Goal: Task Accomplishment & Management: Manage account settings

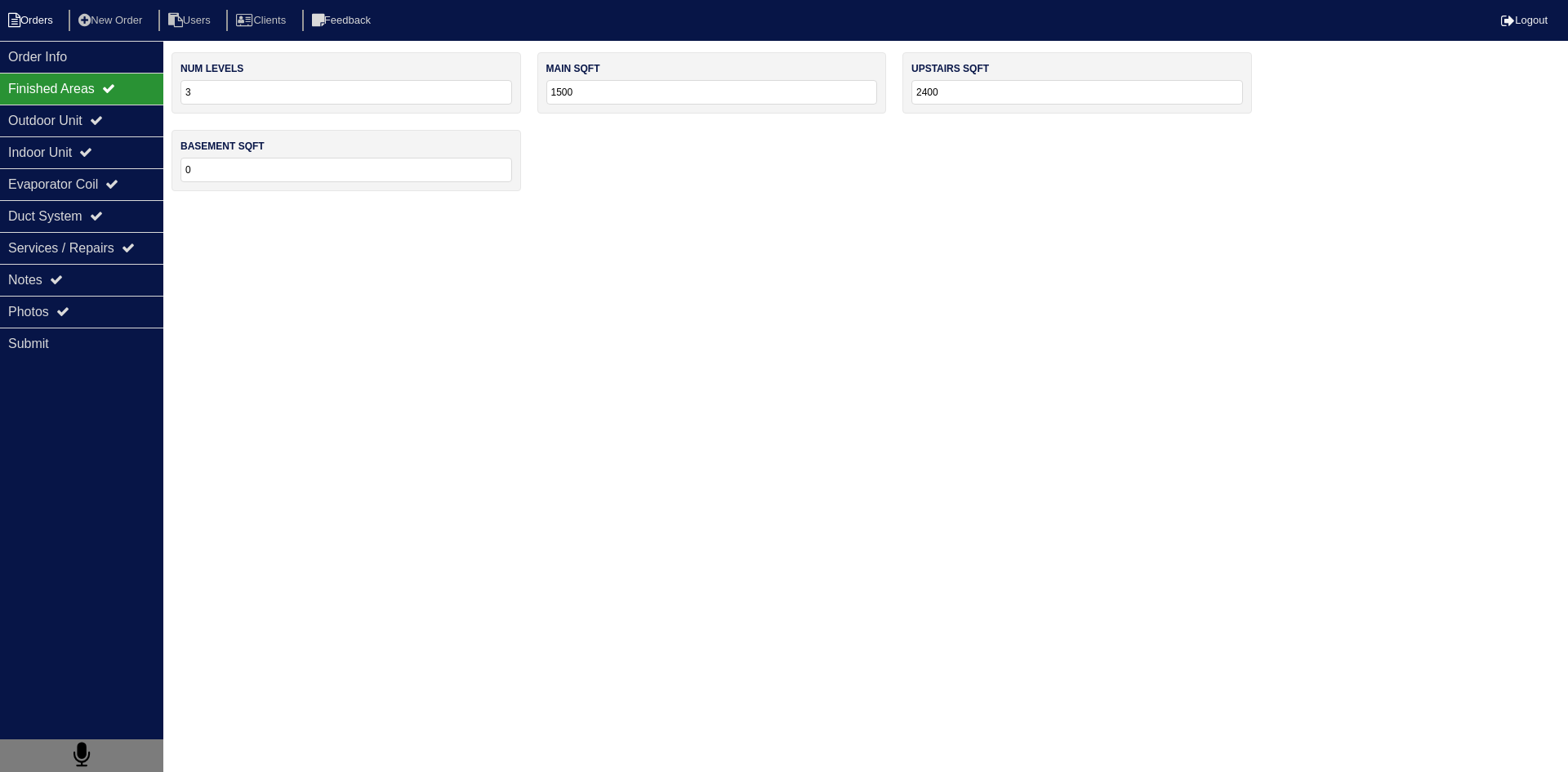
drag, startPoint x: 30, startPoint y: 25, endPoint x: 76, endPoint y: 25, distance: 46.0
click at [31, 25] on li "Orders" at bounding box center [33, 20] width 66 height 22
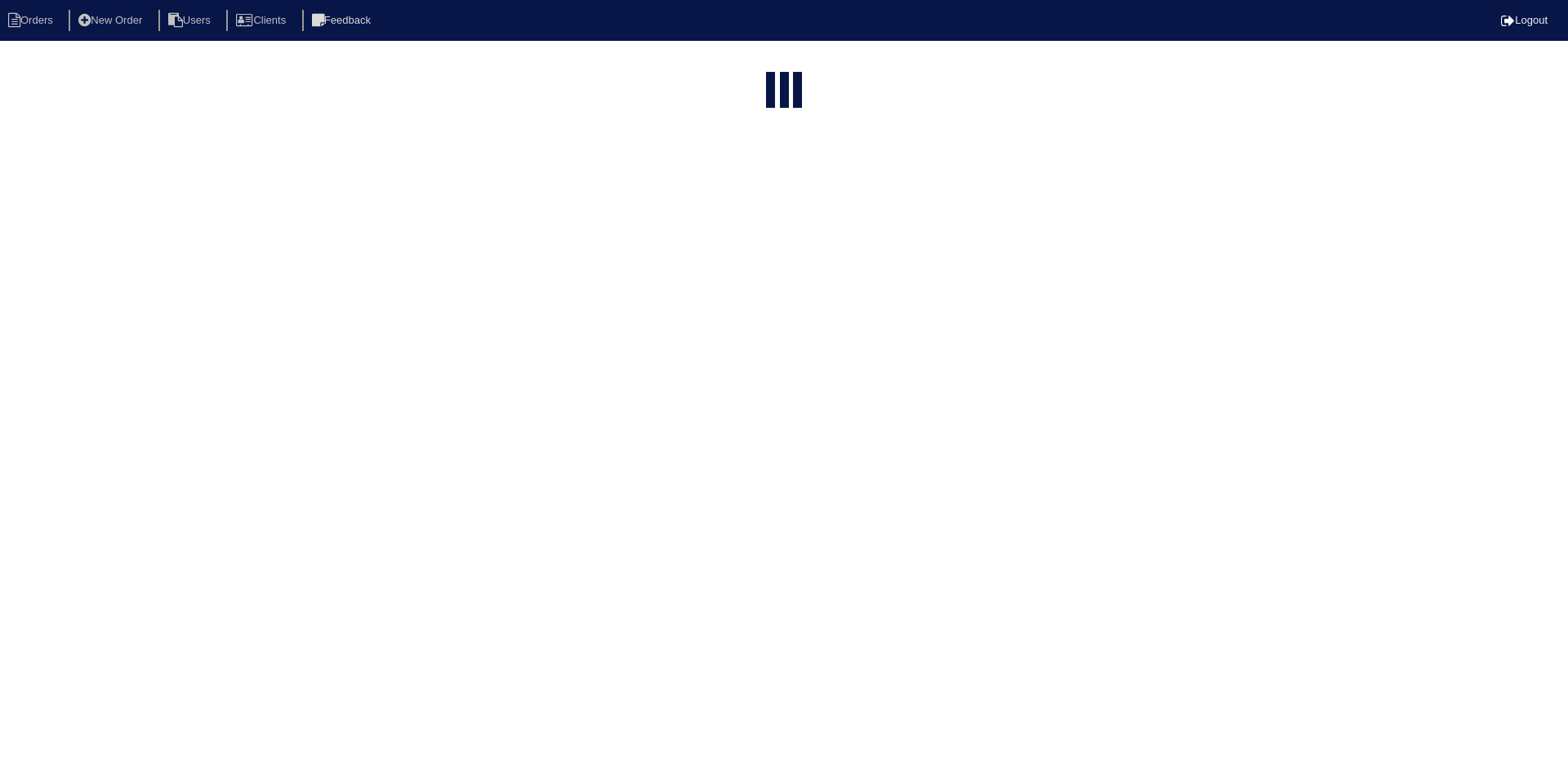
select select "15"
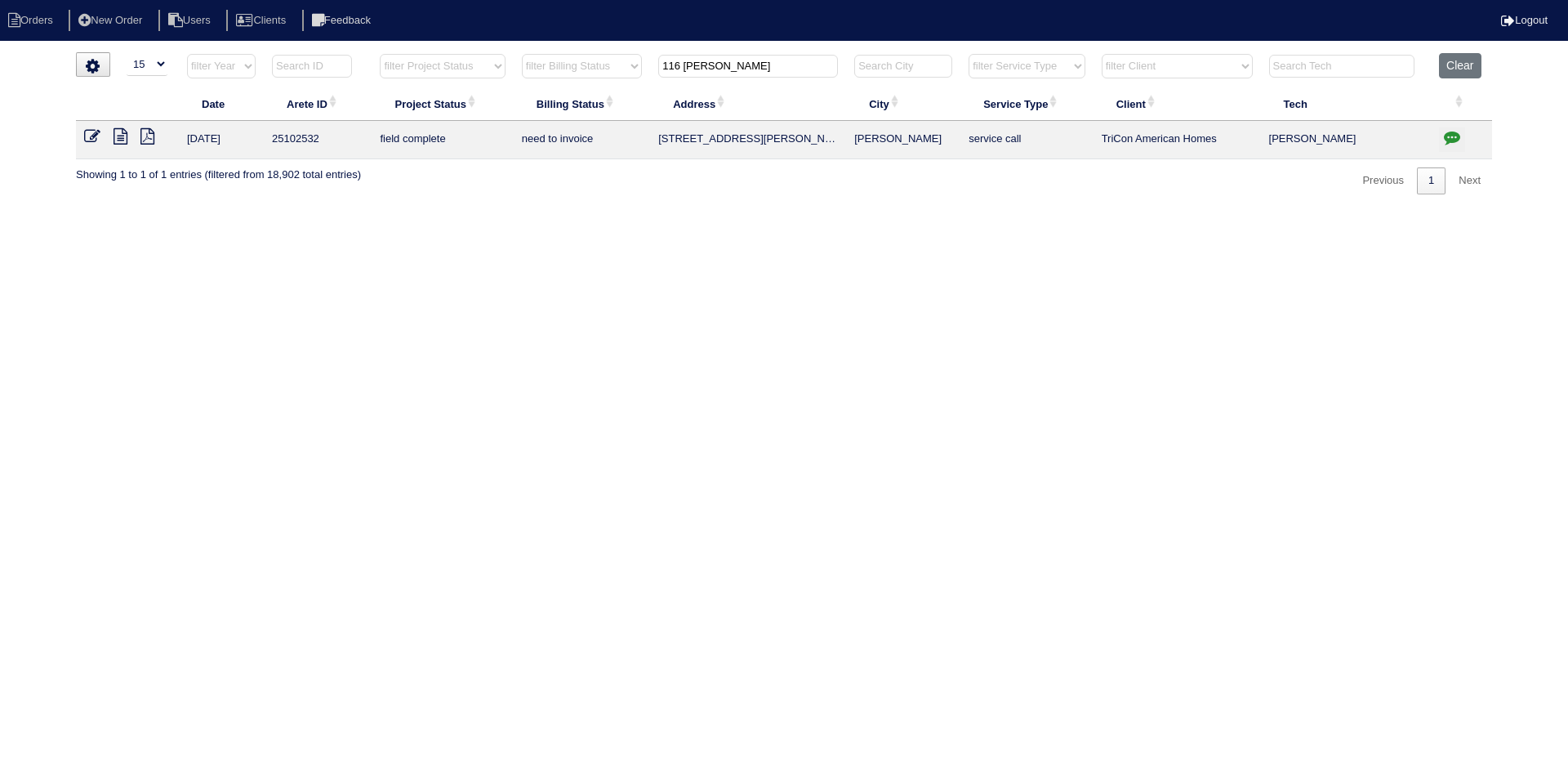
drag, startPoint x: 782, startPoint y: 61, endPoint x: 624, endPoint y: 73, distance: 158.5
click at [624, 73] on tr "filter Year -- Any Year -- 2025 2024 2023 2022 2021 2020 2019 filter Project St…" at bounding box center [784, 70] width 1416 height 34
type input "1012 grace"
click at [117, 141] on icon at bounding box center [121, 136] width 14 height 16
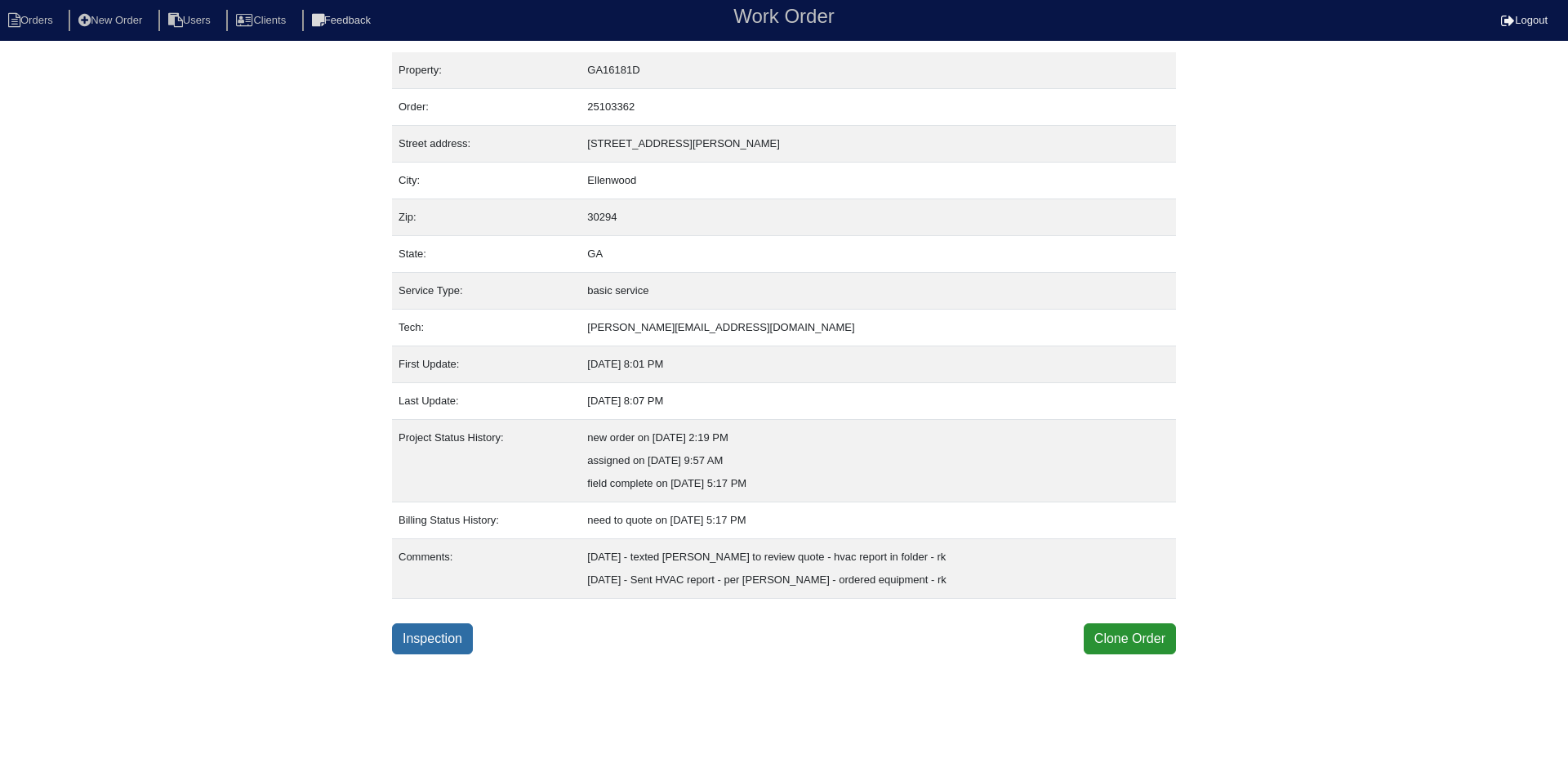
click at [453, 646] on link "Inspection" at bounding box center [432, 639] width 81 height 31
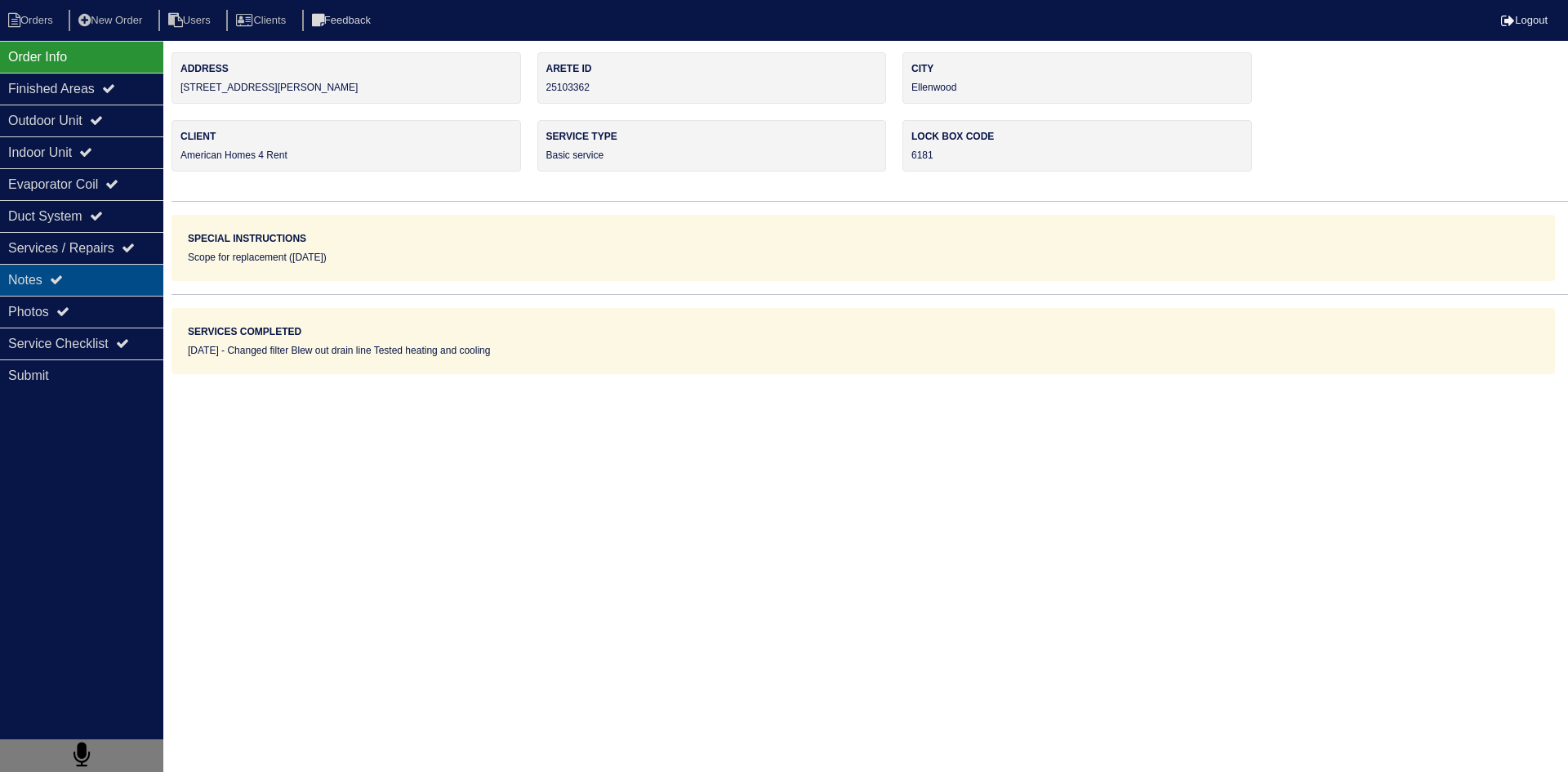
click at [98, 283] on div "Notes" at bounding box center [82, 280] width 164 height 32
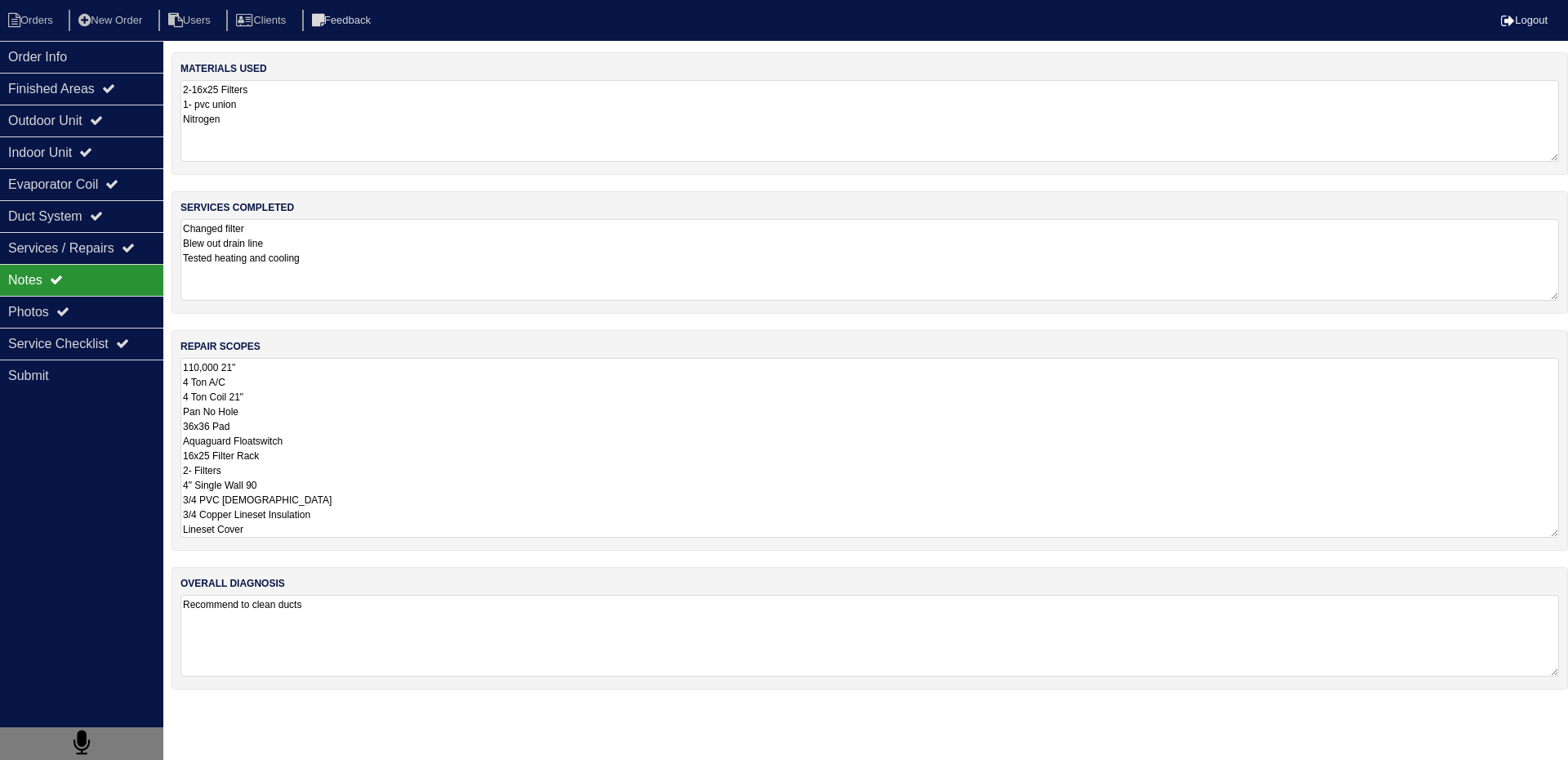
scroll to position [2, 0]
drag, startPoint x: 181, startPoint y: 367, endPoint x: 334, endPoint y: 544, distance: 234.0
click at [334, 544] on div "repair scopes 110,000 21" 4 Ton A/C 4 Ton Coil 21" Pan No Hole 36x36 Pad Aquagu…" at bounding box center [870, 441] width 1396 height 221
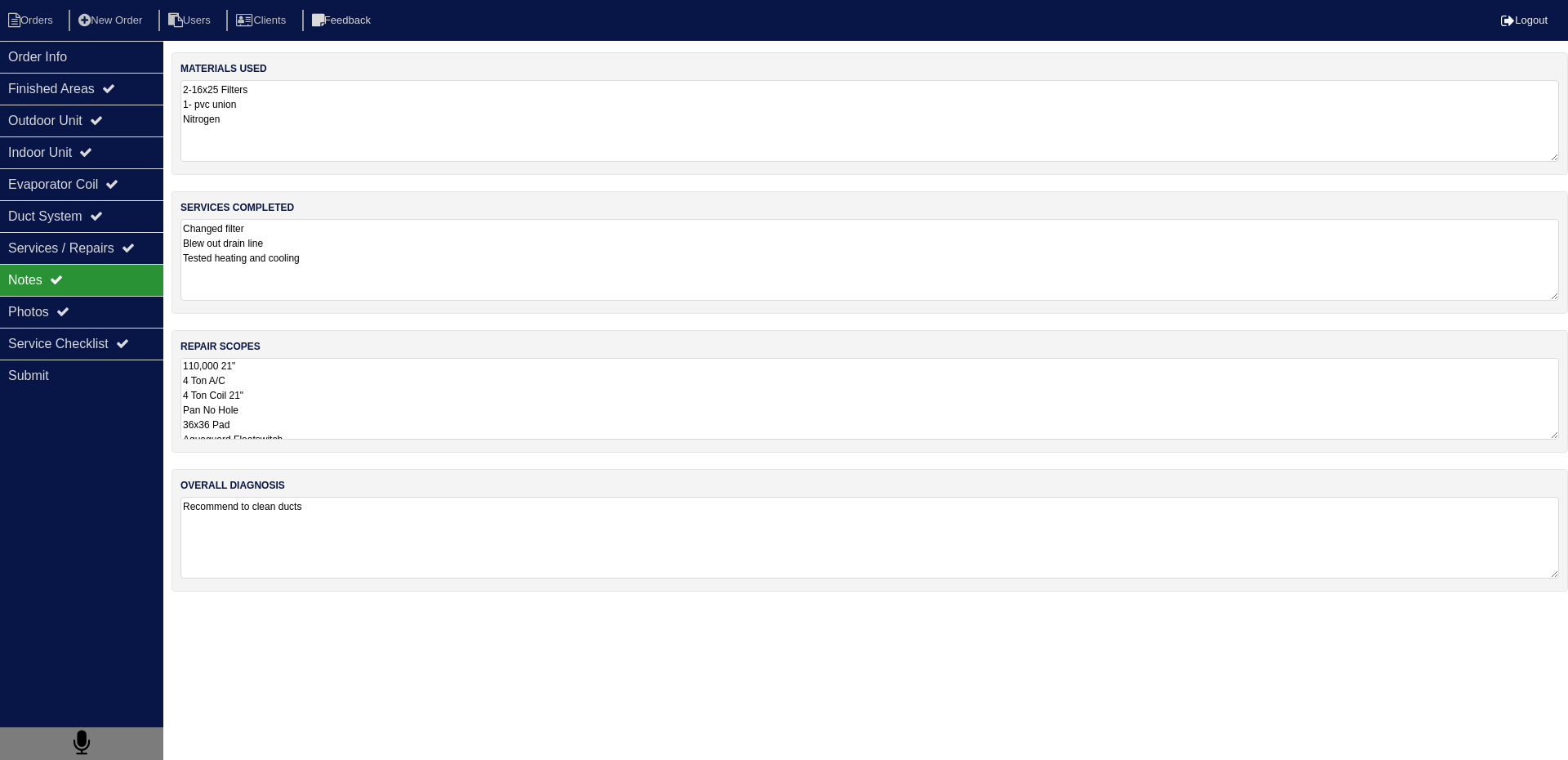
click at [74, 24] on ul "Orders New Order Users Clients Feedback" at bounding box center [784, 20] width 1568 height 22
click at [50, 19] on li "Orders" at bounding box center [33, 20] width 66 height 22
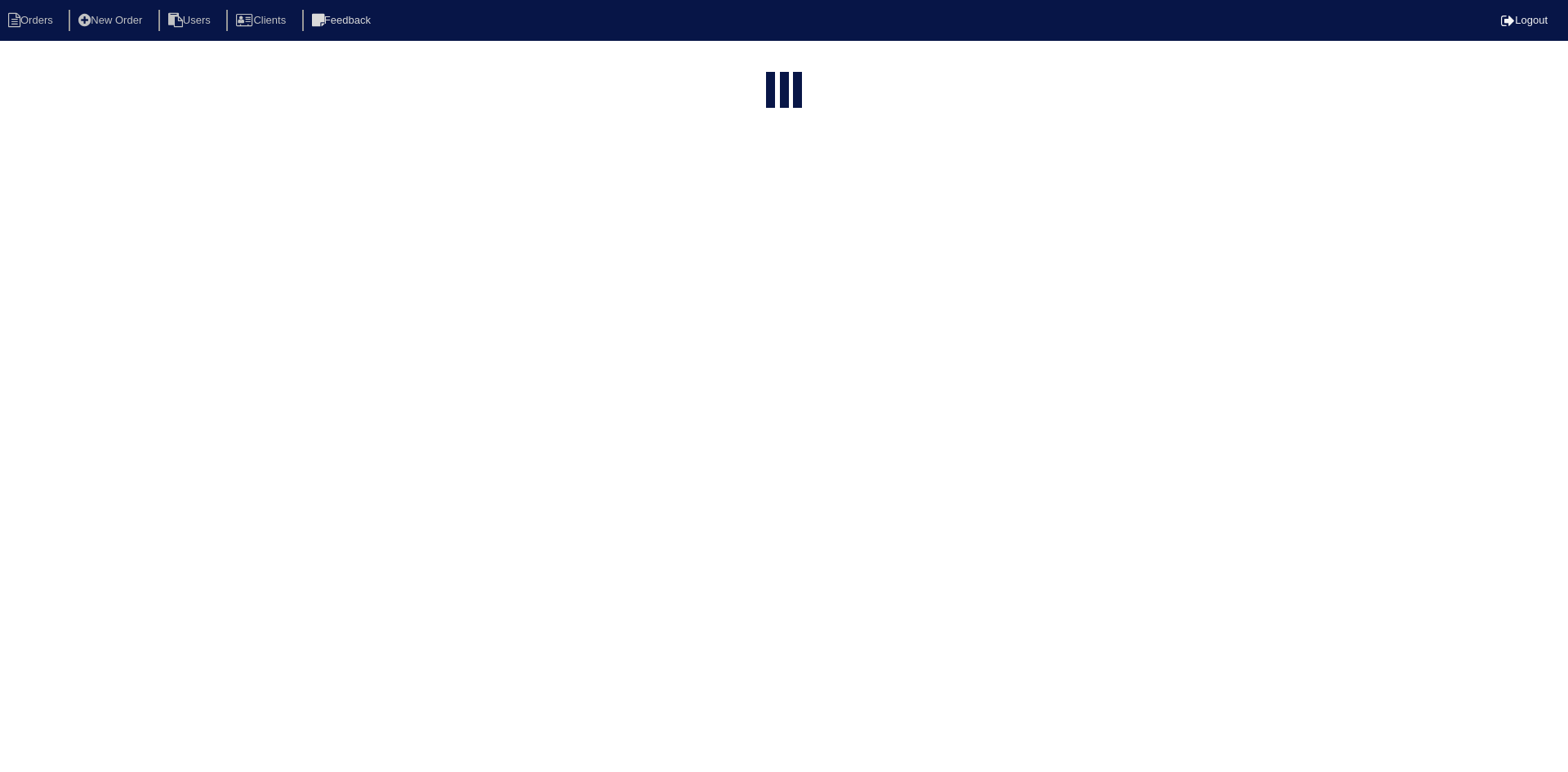
select select "15"
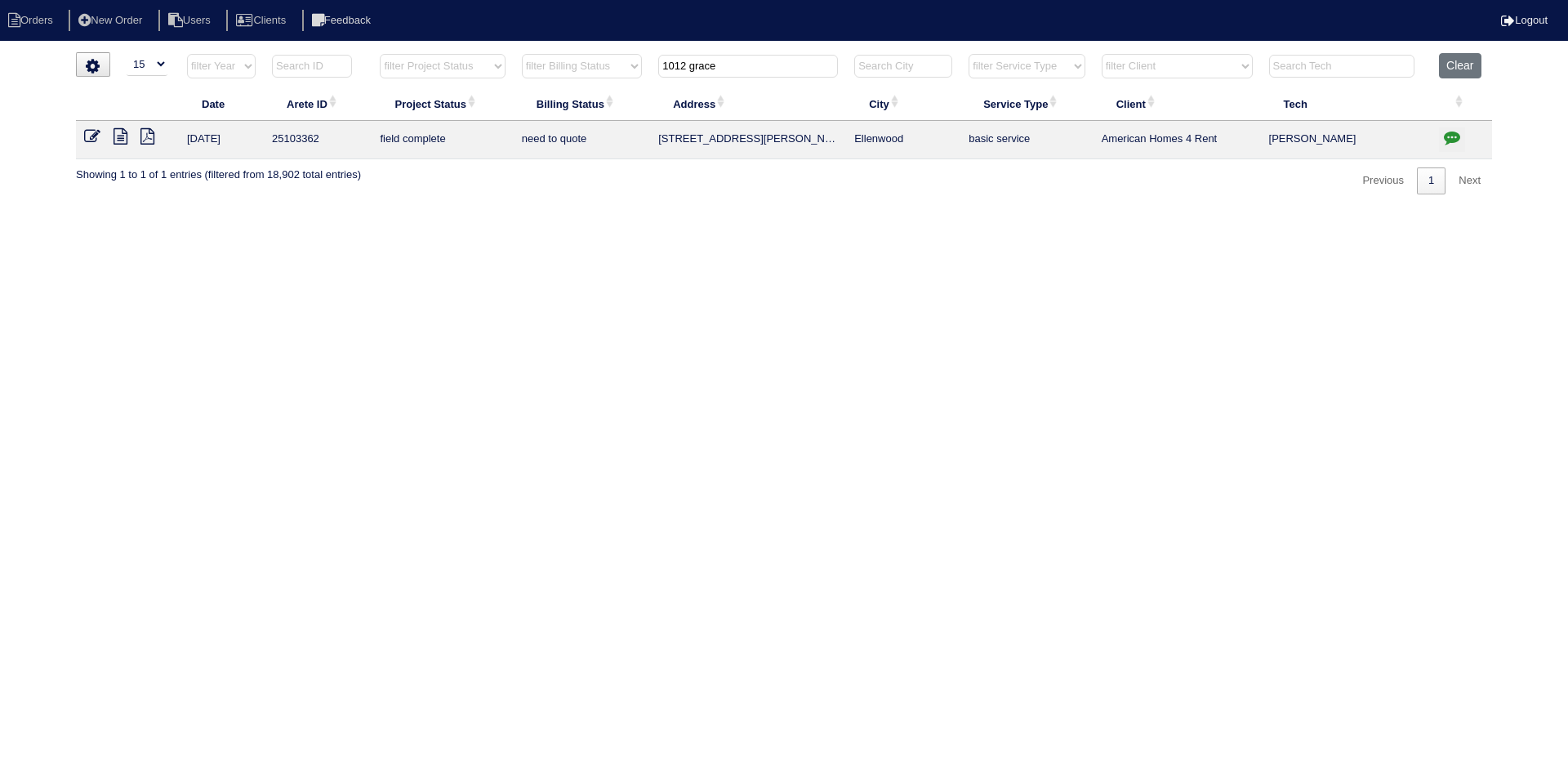
click at [791, 66] on input "1012 grace" at bounding box center [748, 67] width 180 height 23
type input "2622 lone"
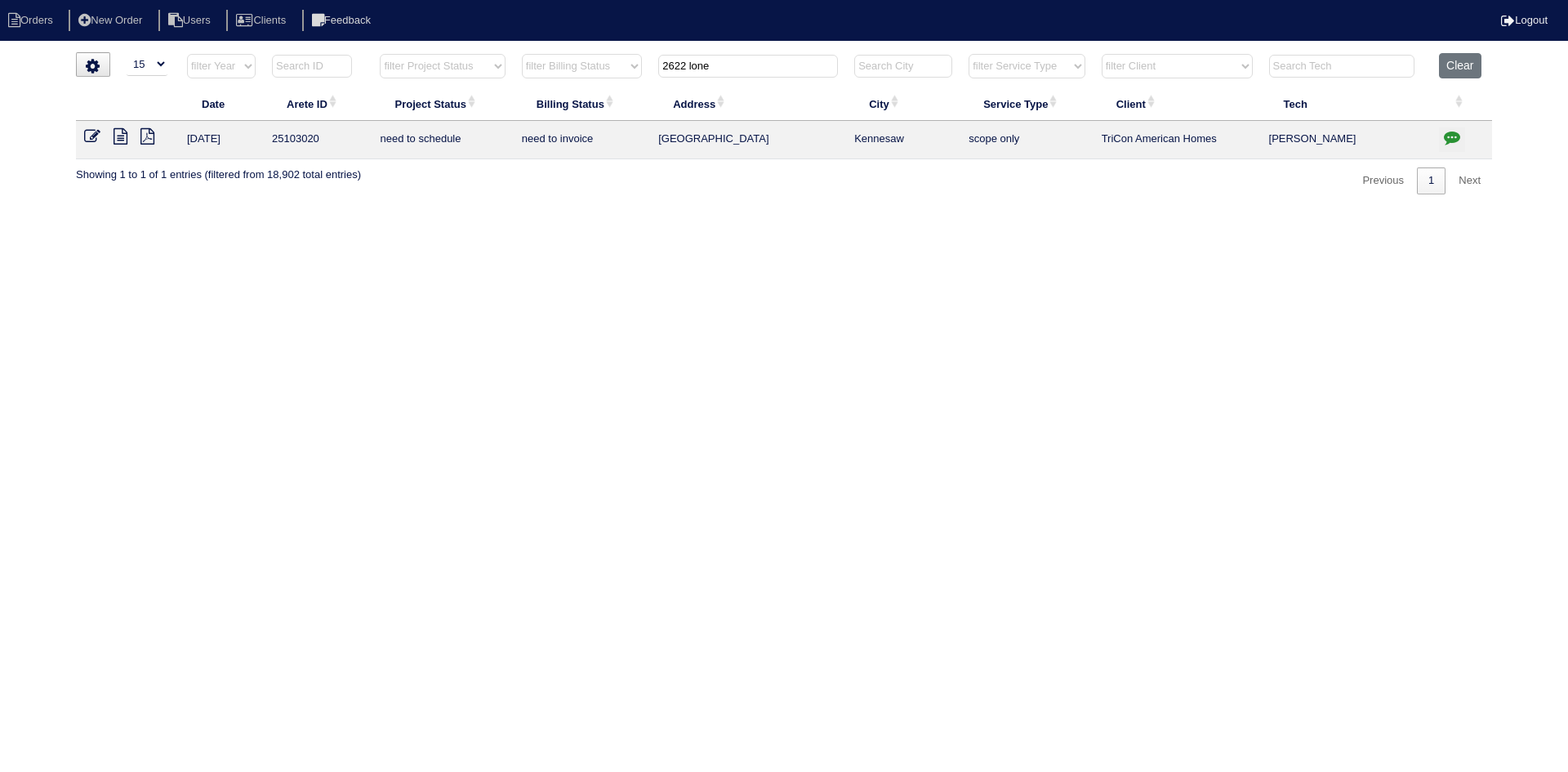
click at [118, 139] on icon at bounding box center [121, 136] width 14 height 16
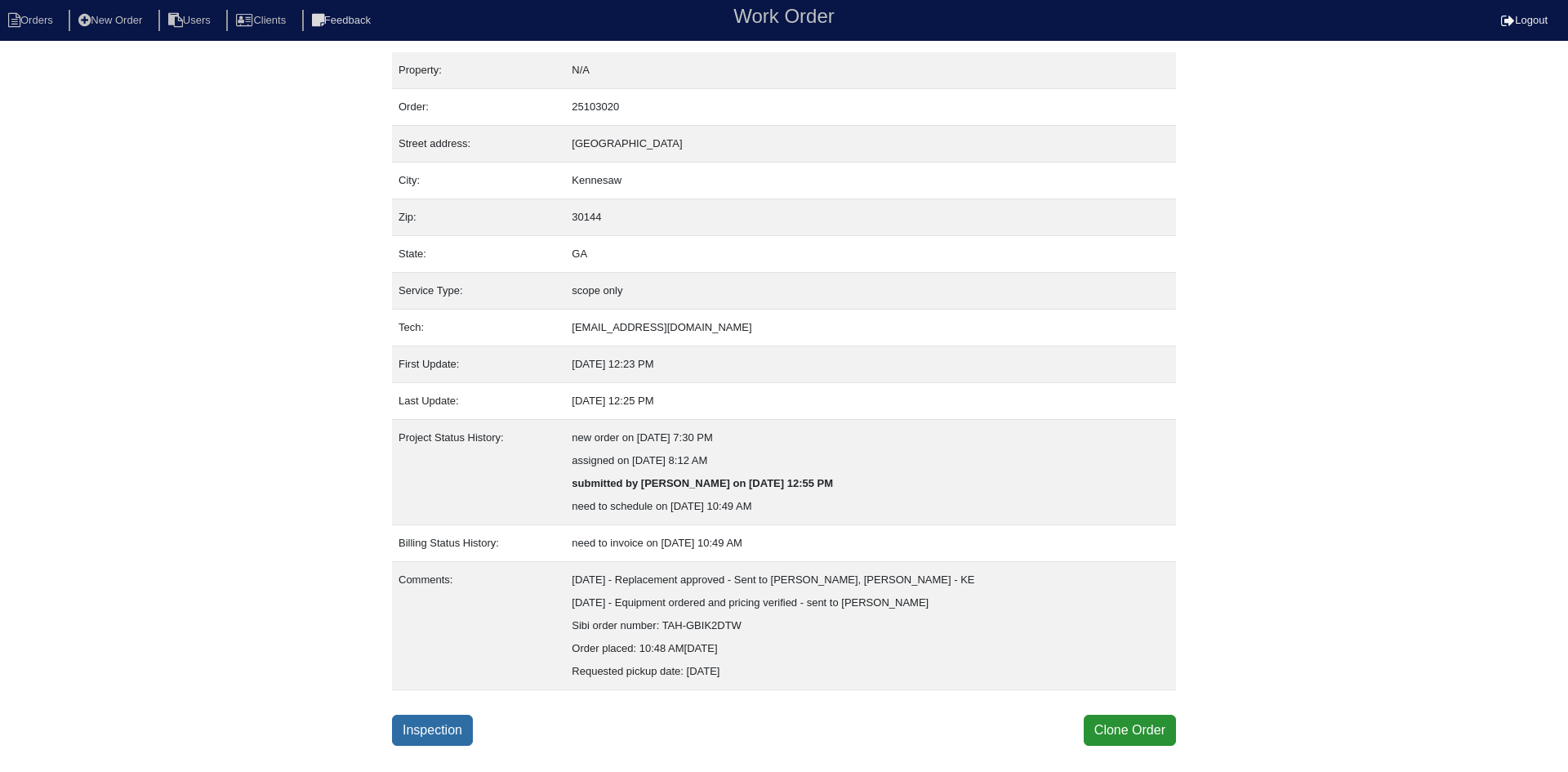
click at [425, 736] on link "Inspection" at bounding box center [432, 729] width 81 height 31
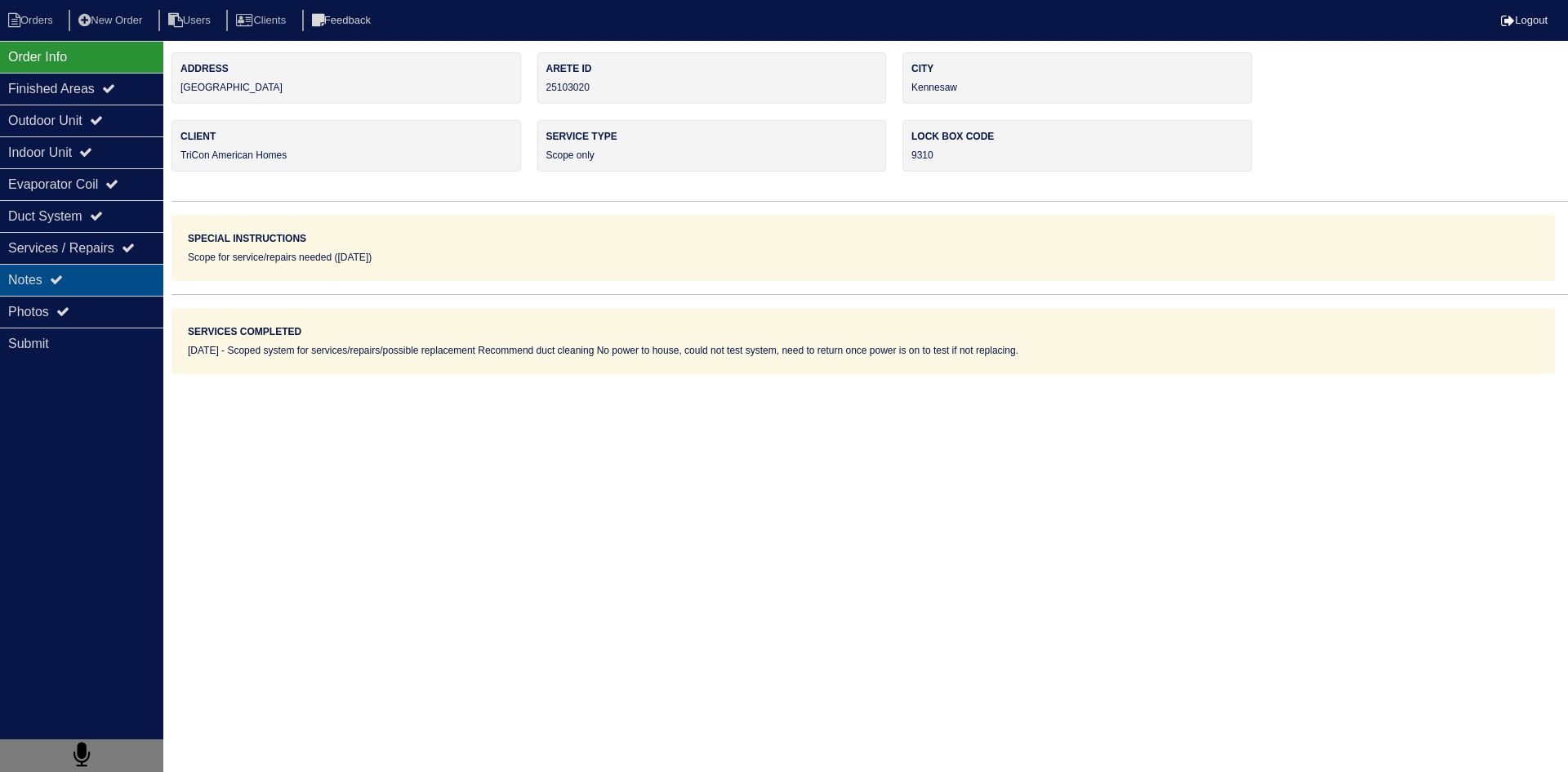
click at [156, 285] on div "Notes" at bounding box center [82, 280] width 164 height 32
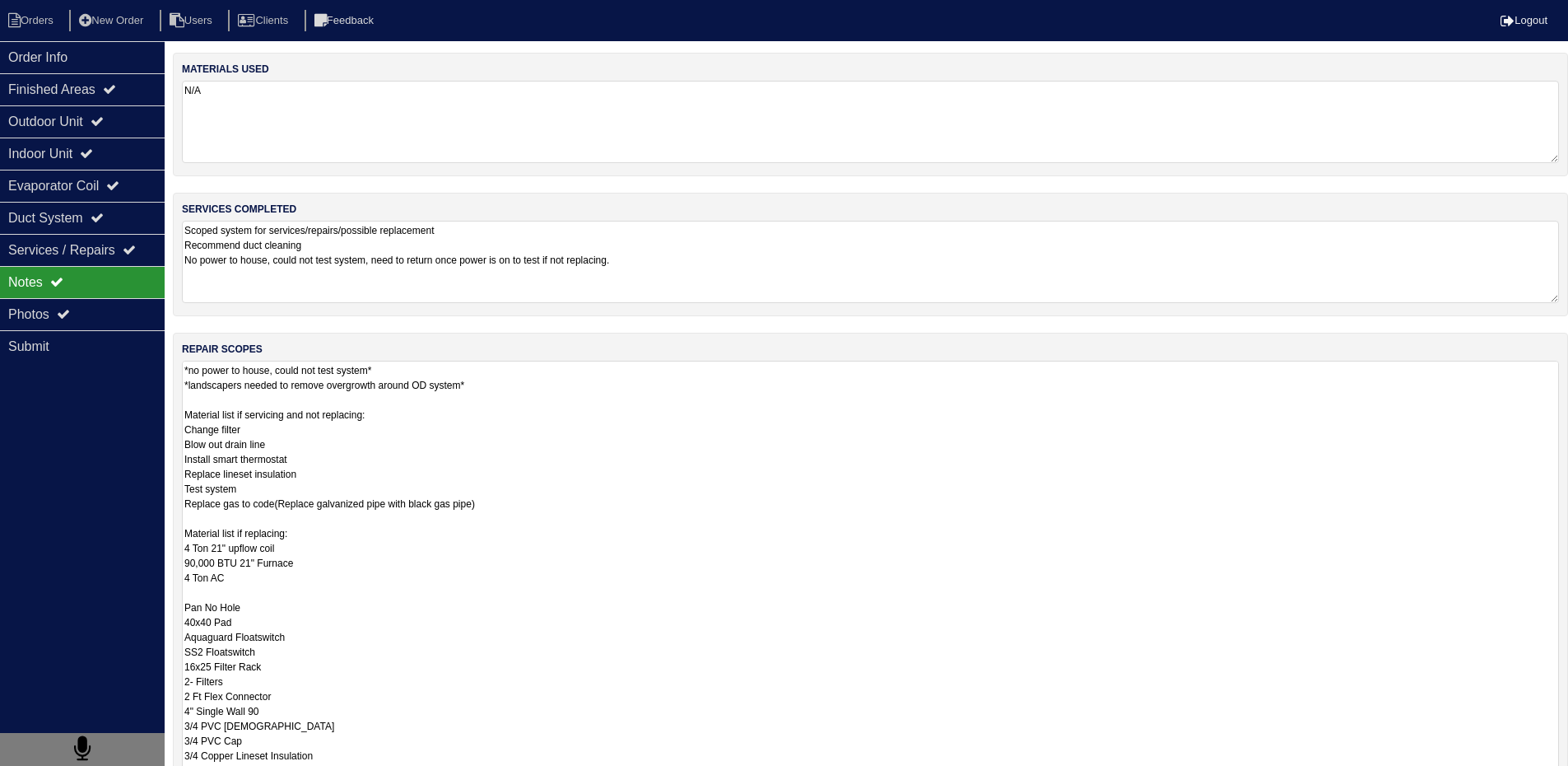
click at [290, 403] on textarea "*no power to house, could not test system* *landscapers needed to remove overgr…" at bounding box center [871, 570] width 1377 height 418
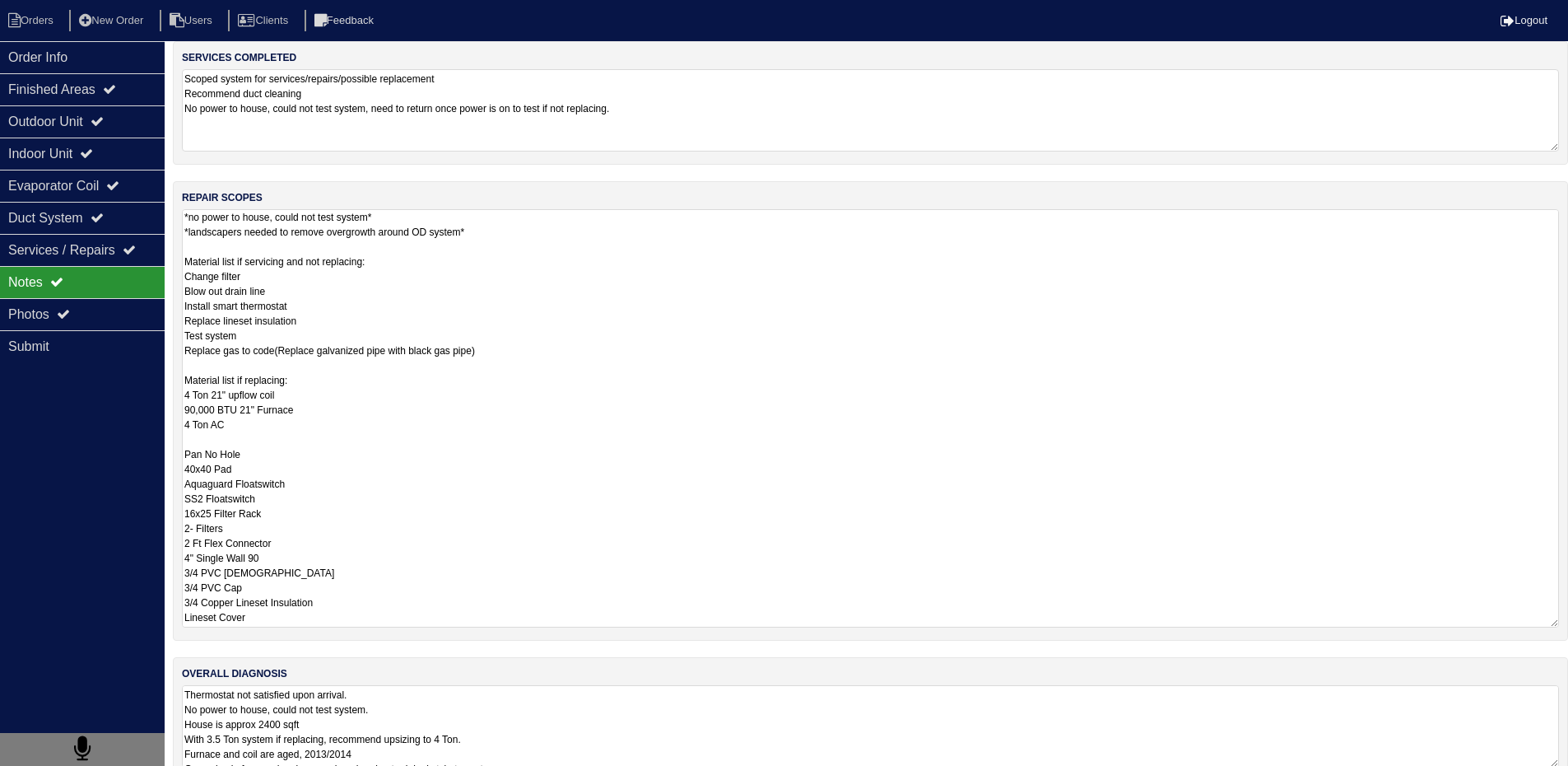
scroll to position [183, 0]
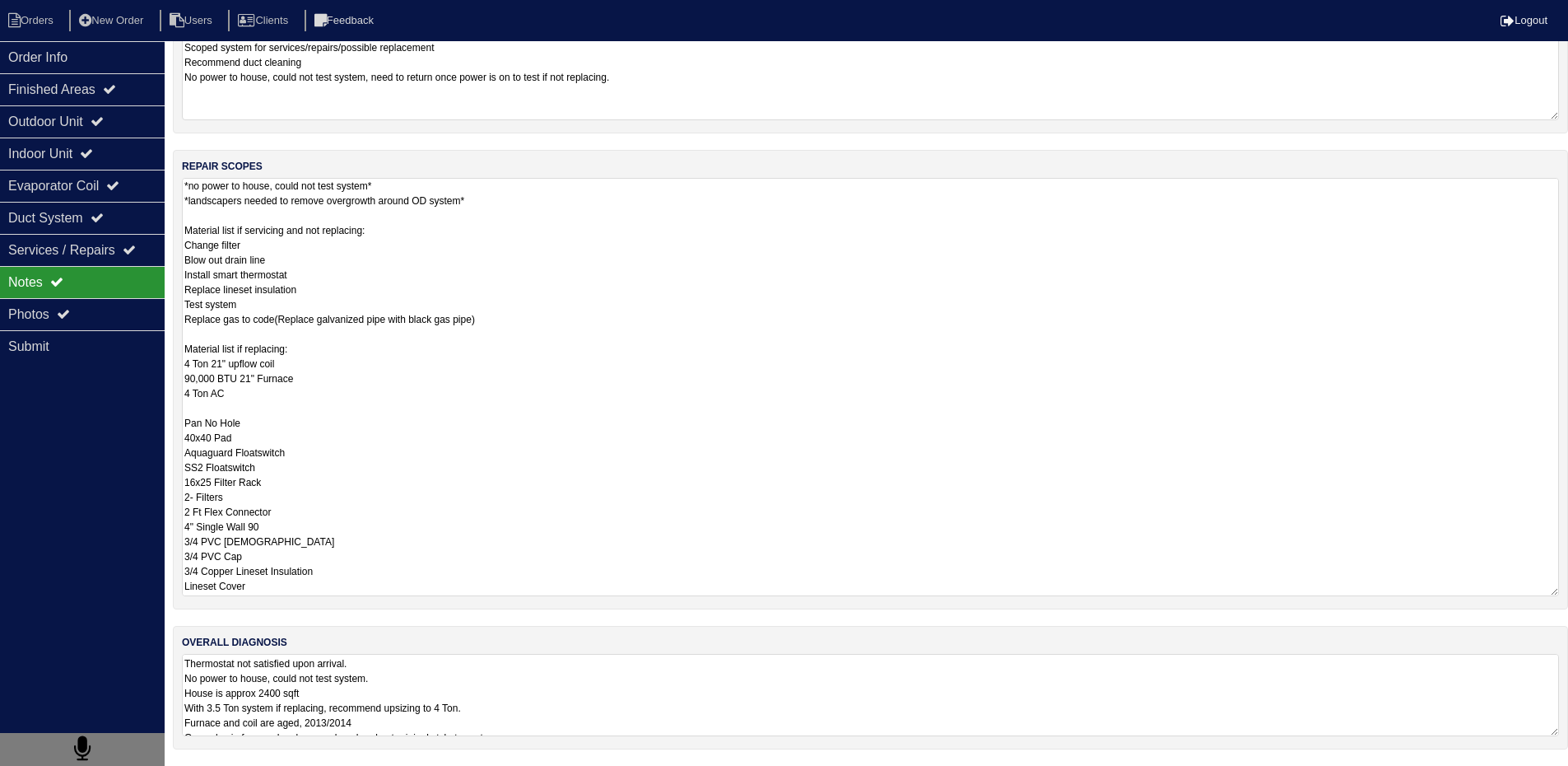
drag, startPoint x: 184, startPoint y: 548, endPoint x: 337, endPoint y: 767, distance: 267.2
click at [335, 766] on html "Orders New Order Users Clients Feedback Logout Orders New Order Users Clients M…" at bounding box center [784, 292] width 1568 height 949
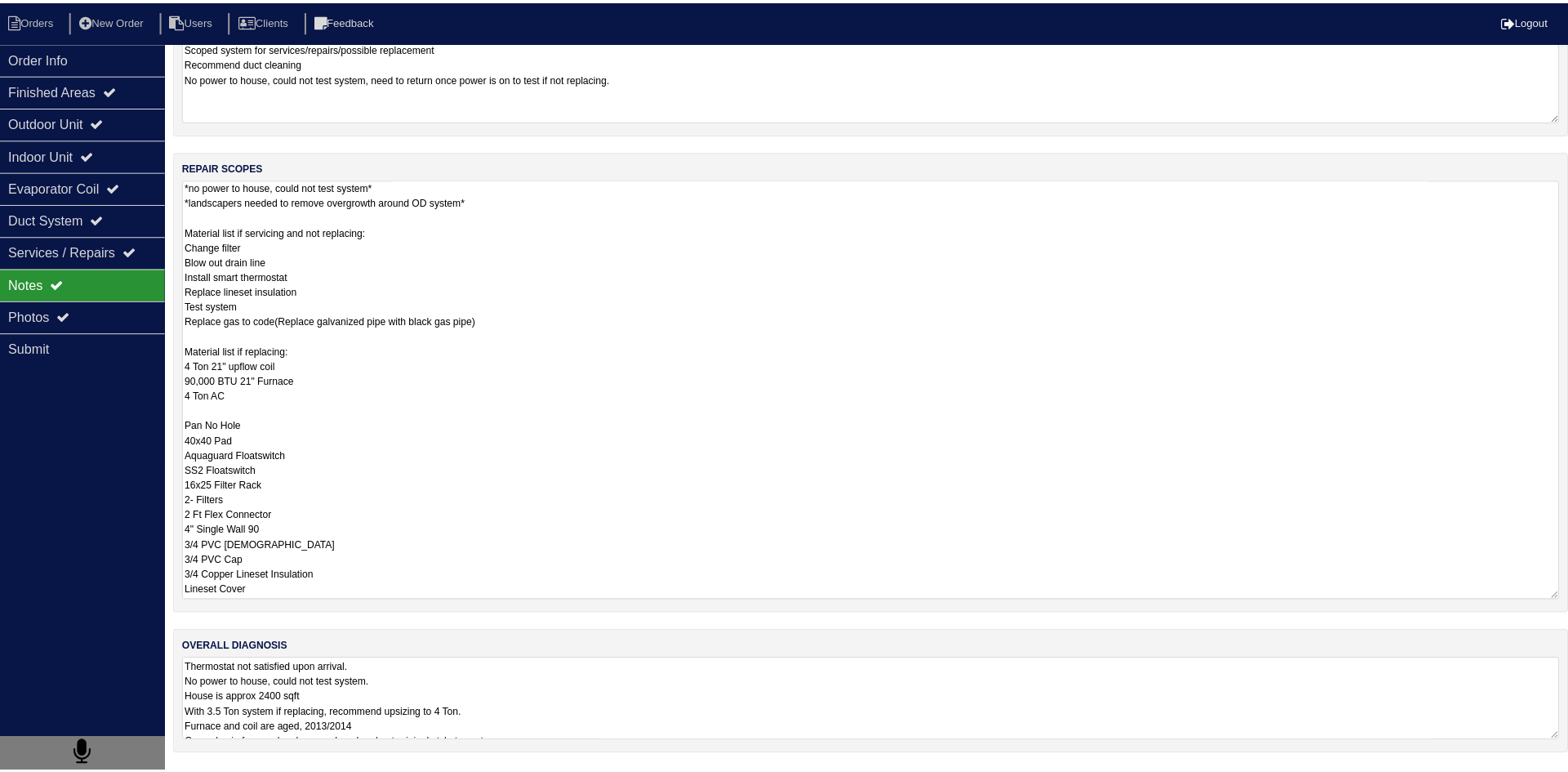
scroll to position [0, 0]
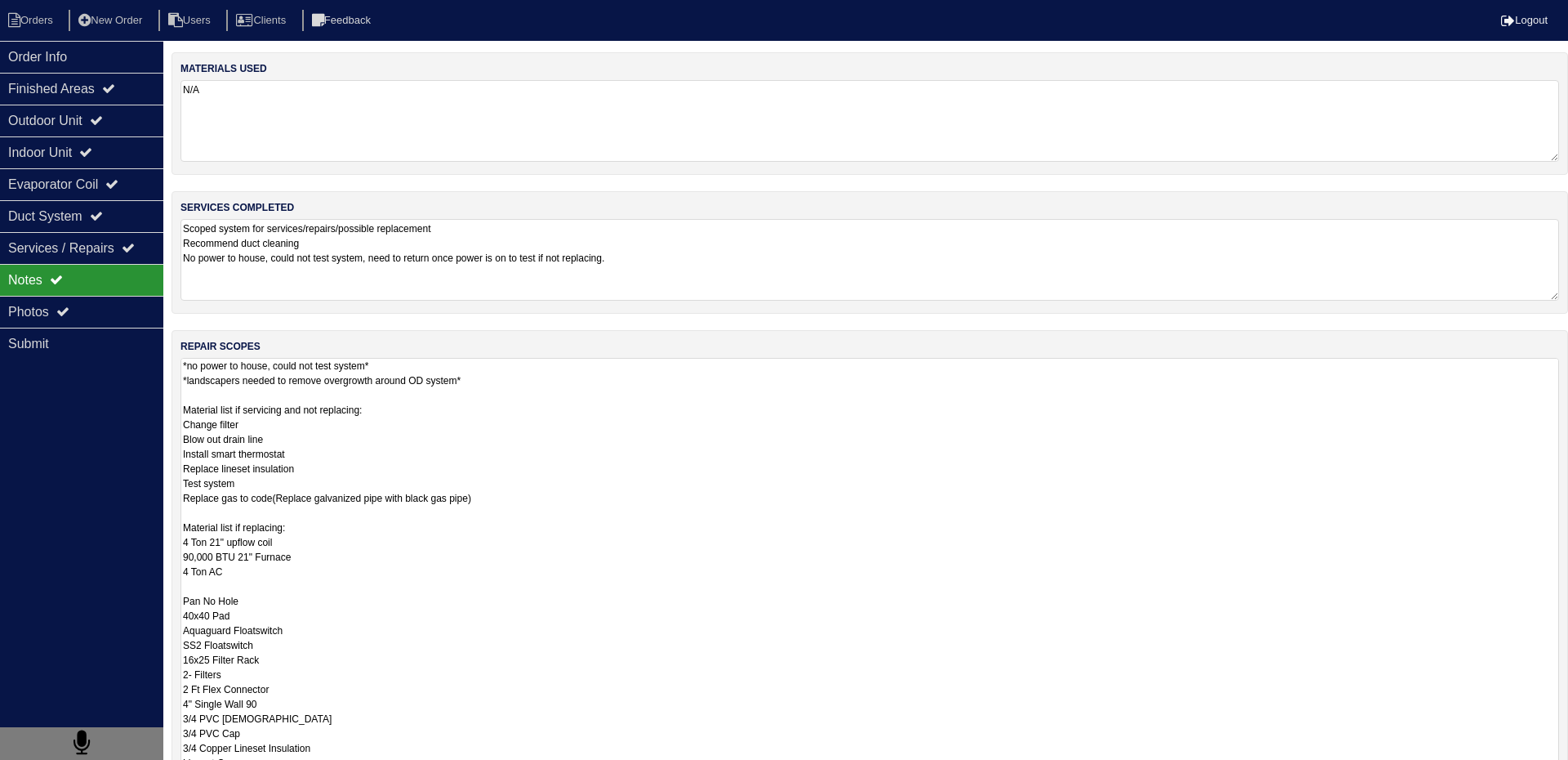
click at [543, 673] on html "Orders New Order Users Clients Feedback Logout Orders New Order Users Clients M…" at bounding box center [784, 471] width 1568 height 942
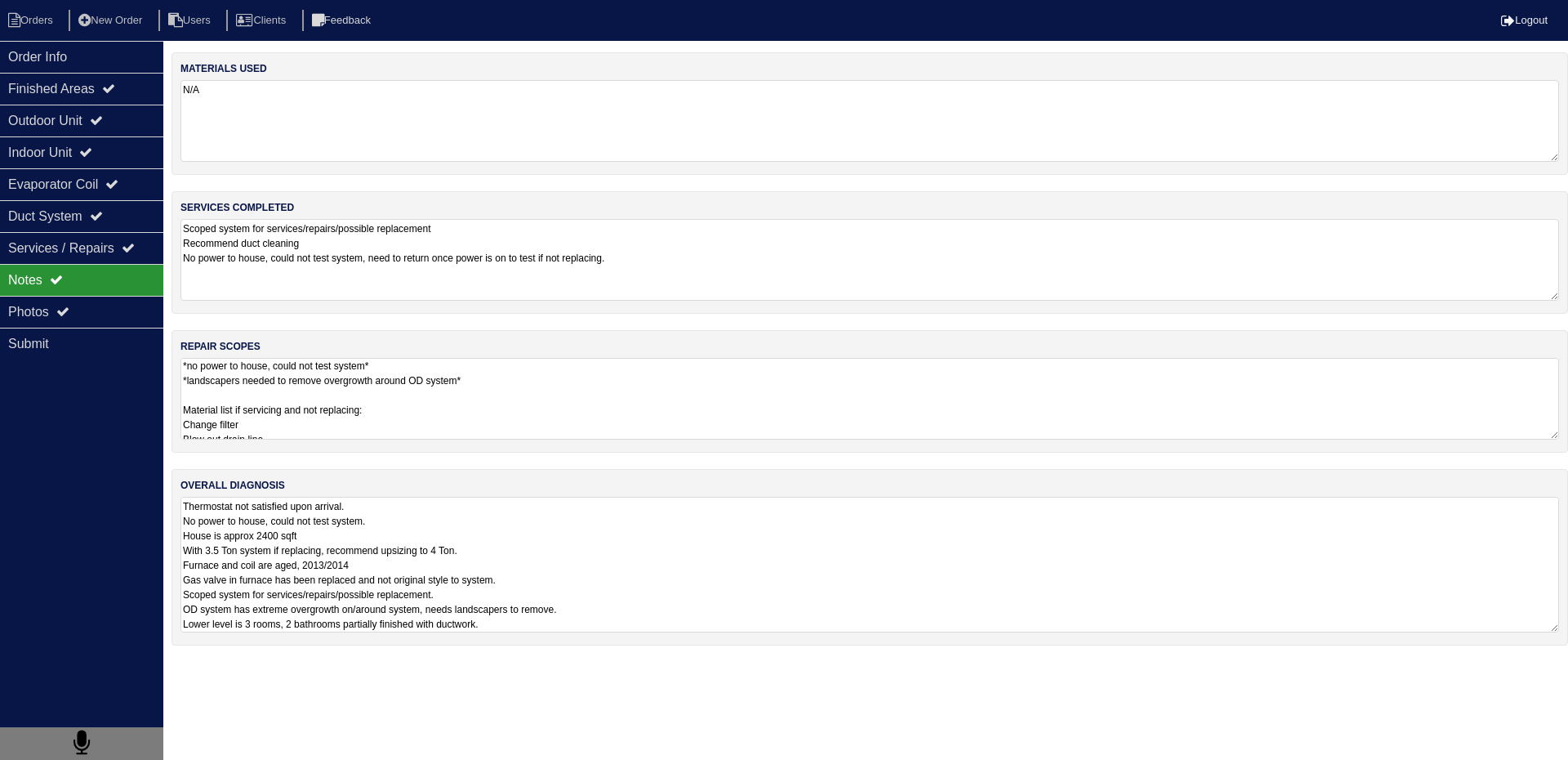
click at [597, 557] on textarea "Thermostat not satisfied upon arrival. No power to house, could not test system…" at bounding box center [870, 564] width 1379 height 135
click at [56, 124] on div "Outdoor Unit" at bounding box center [82, 121] width 164 height 32
